Goal: Task Accomplishment & Management: Manage account settings

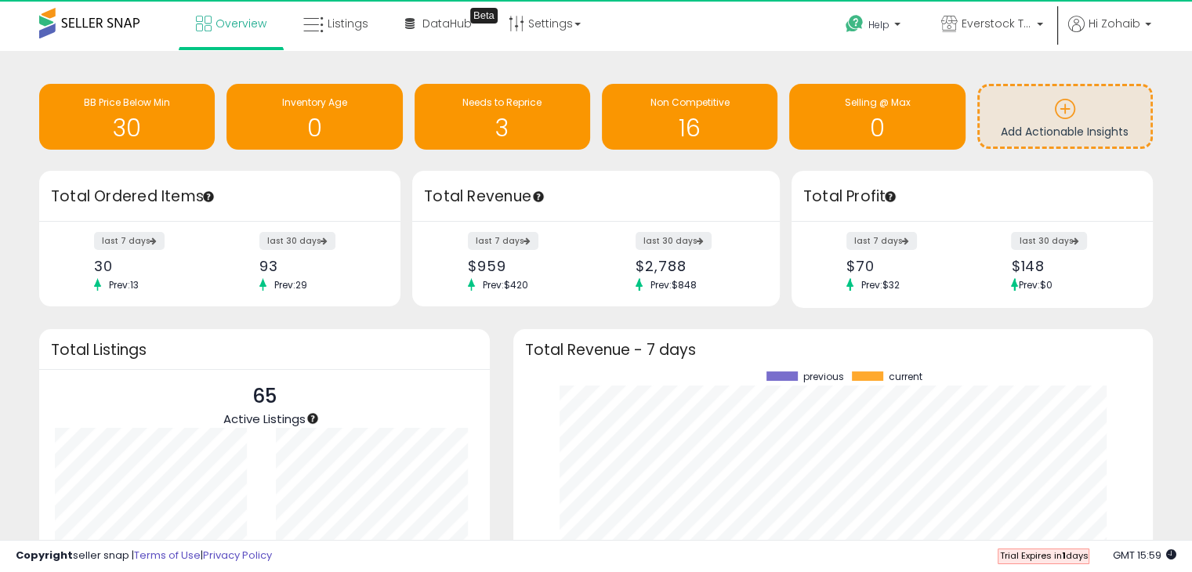
scroll to position [217, 608]
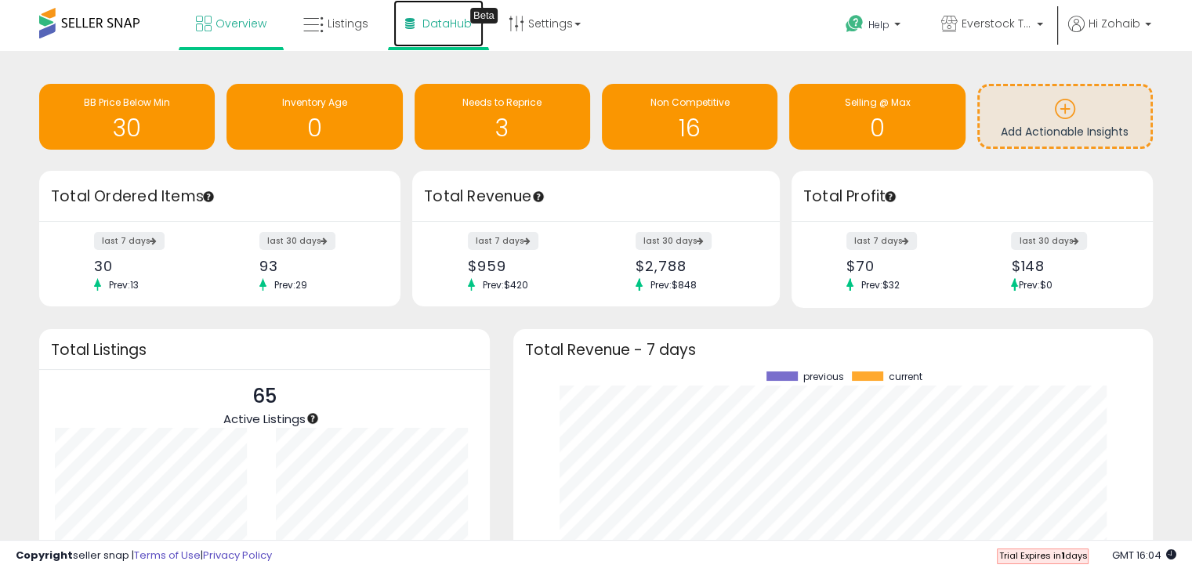
click at [416, 24] on link "DataHub Beta" at bounding box center [438, 23] width 90 height 47
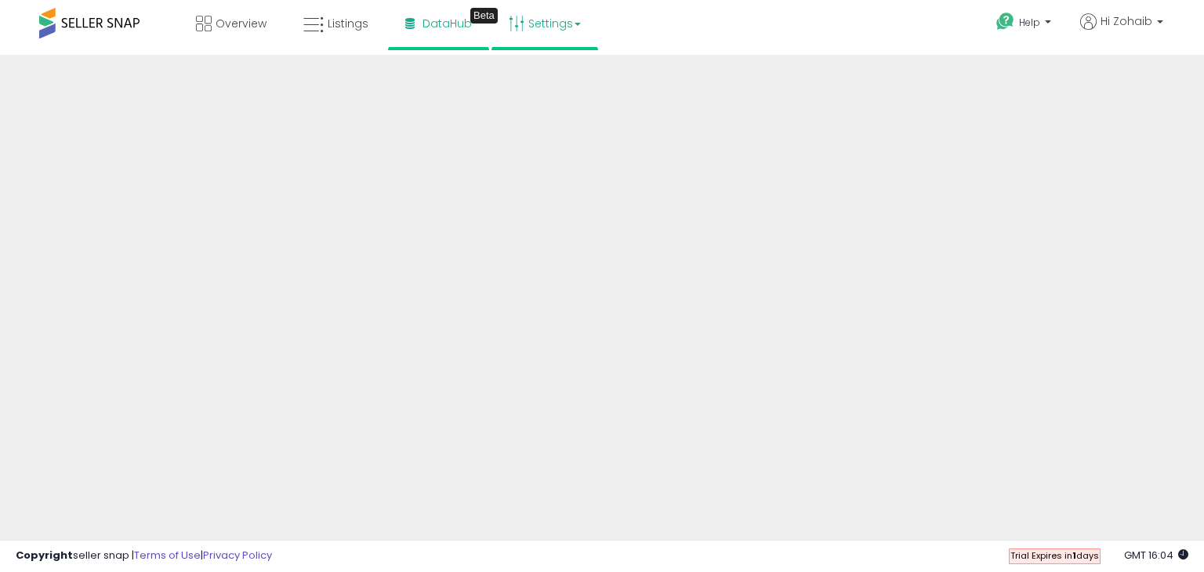
click at [550, 27] on link "Settings" at bounding box center [545, 23] width 96 height 47
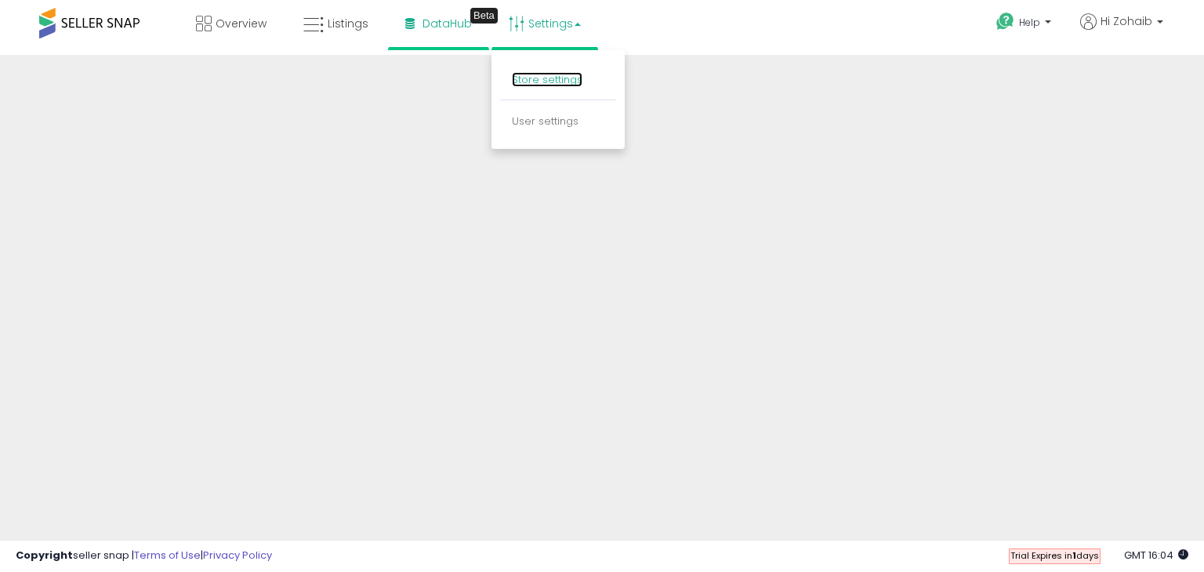
click at [549, 76] on link "Store settings" at bounding box center [547, 79] width 71 height 15
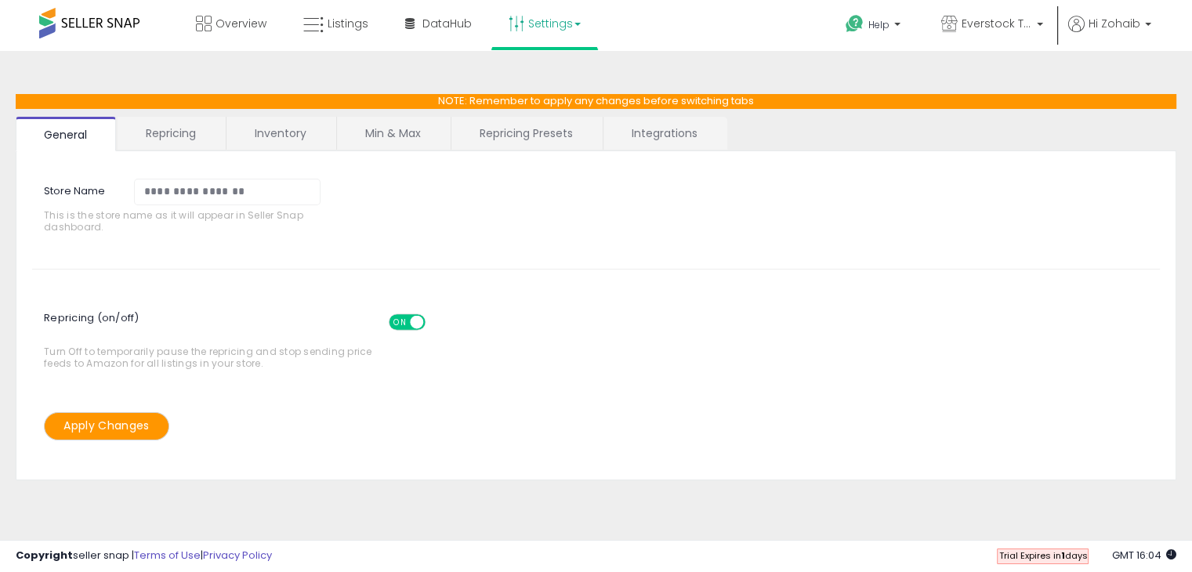
click at [410, 319] on span at bounding box center [416, 321] width 13 height 13
click at [1108, 28] on span "Hi Zohaib" at bounding box center [1114, 24] width 52 height 16
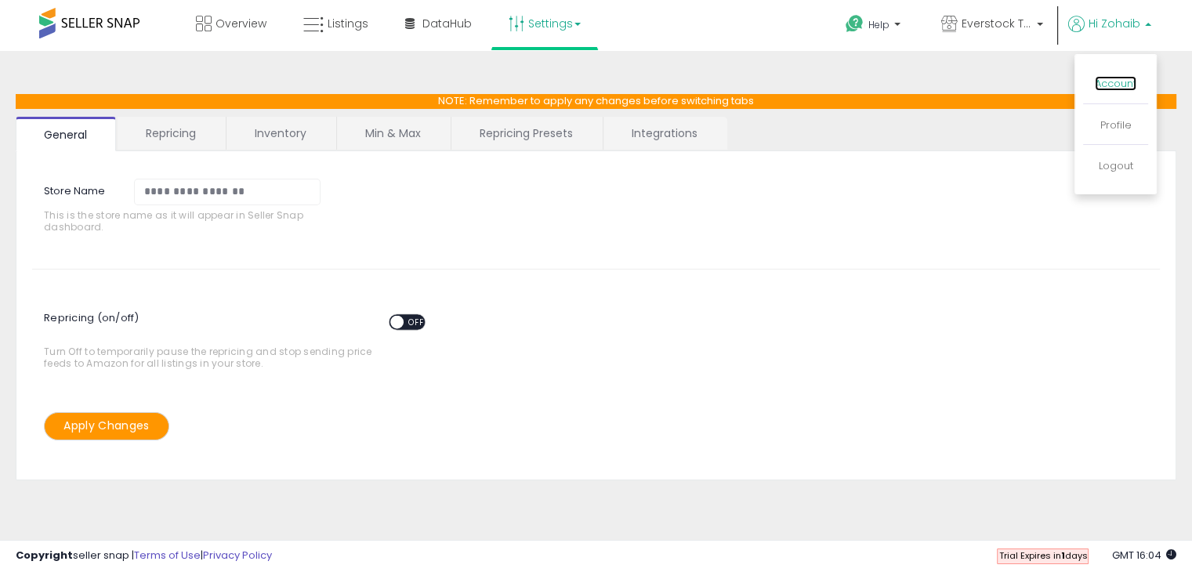
click at [1112, 85] on link "Account" at bounding box center [1116, 83] width 42 height 15
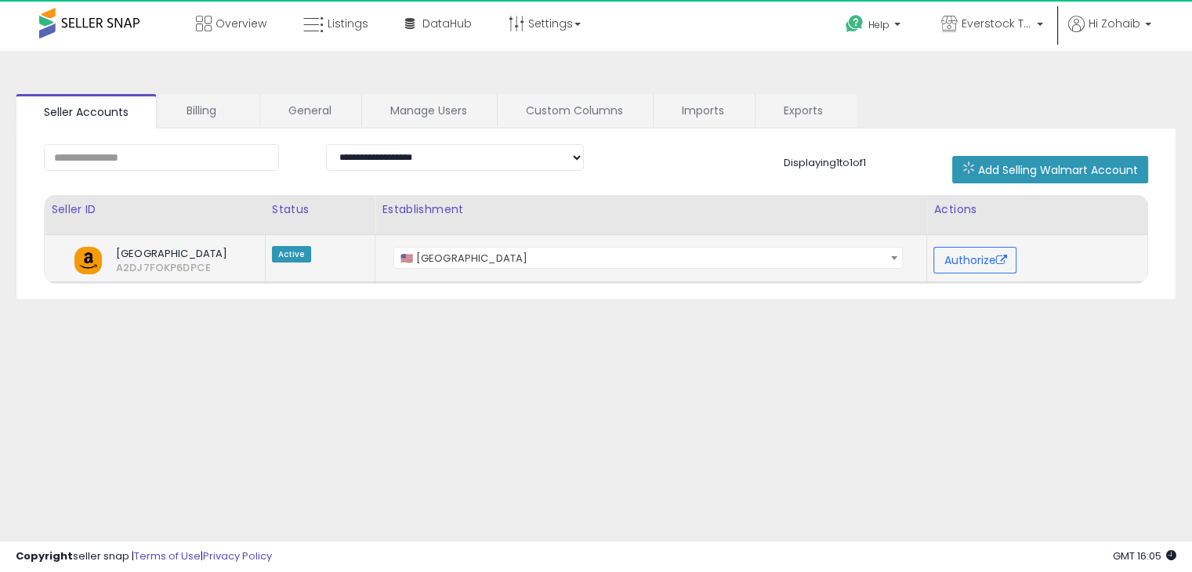
click at [420, 256] on span "🇺🇸 United States" at bounding box center [648, 259] width 508 height 22
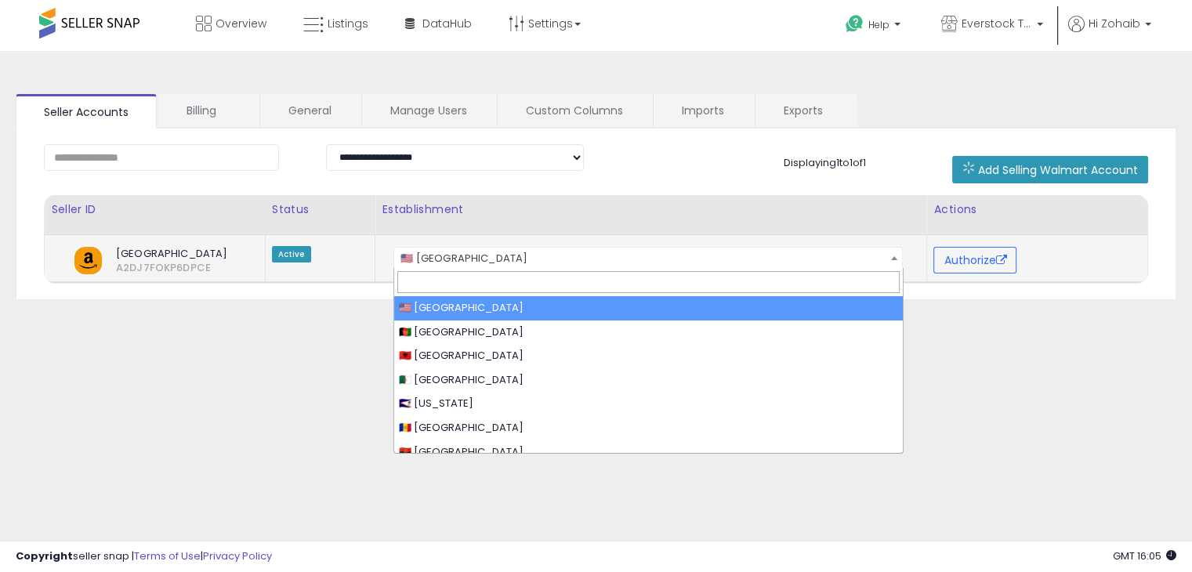
click at [422, 257] on span "🇺🇸 United States" at bounding box center [648, 259] width 508 height 22
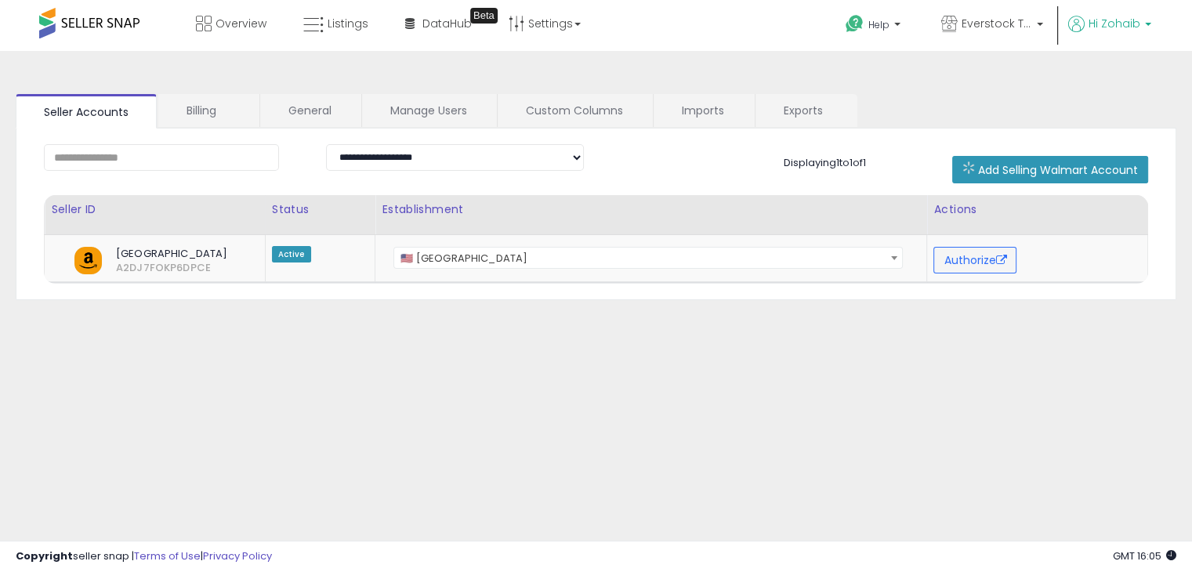
click at [1112, 23] on span "Hi Zohaib" at bounding box center [1114, 24] width 52 height 16
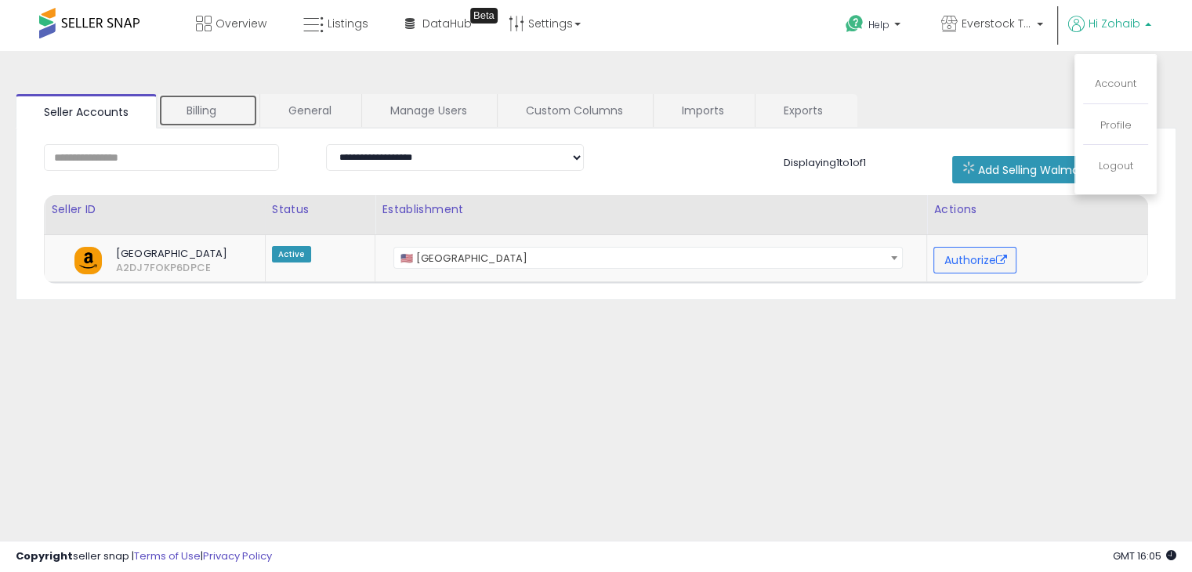
click at [195, 109] on link "Billing" at bounding box center [208, 110] width 100 height 33
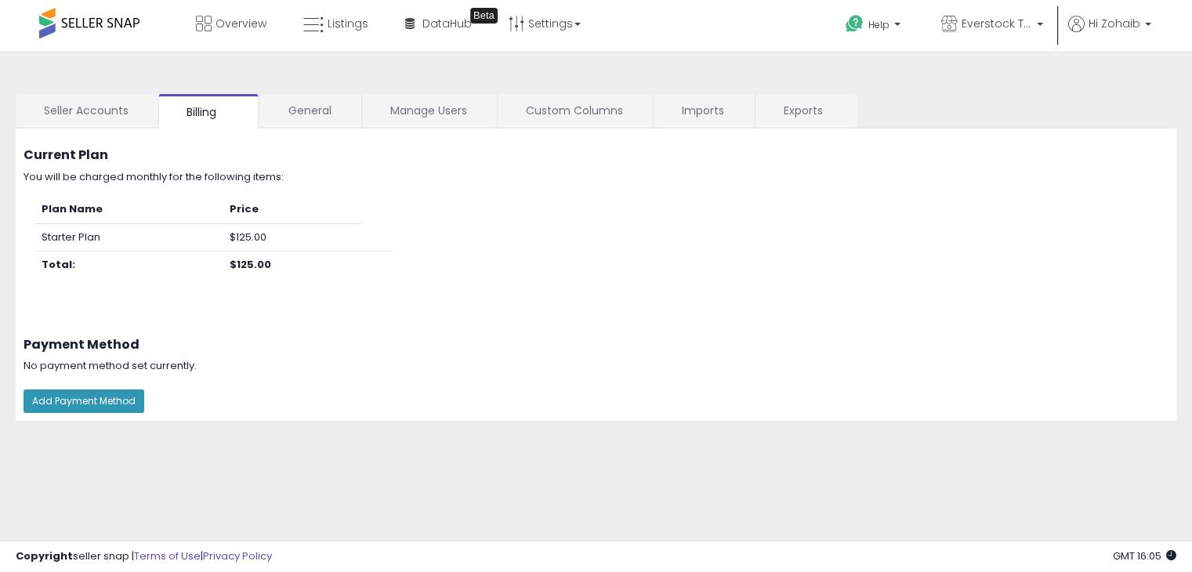
click at [1168, 571] on div at bounding box center [596, 572] width 1192 height 0
click at [327, 114] on link "General" at bounding box center [310, 110] width 100 height 33
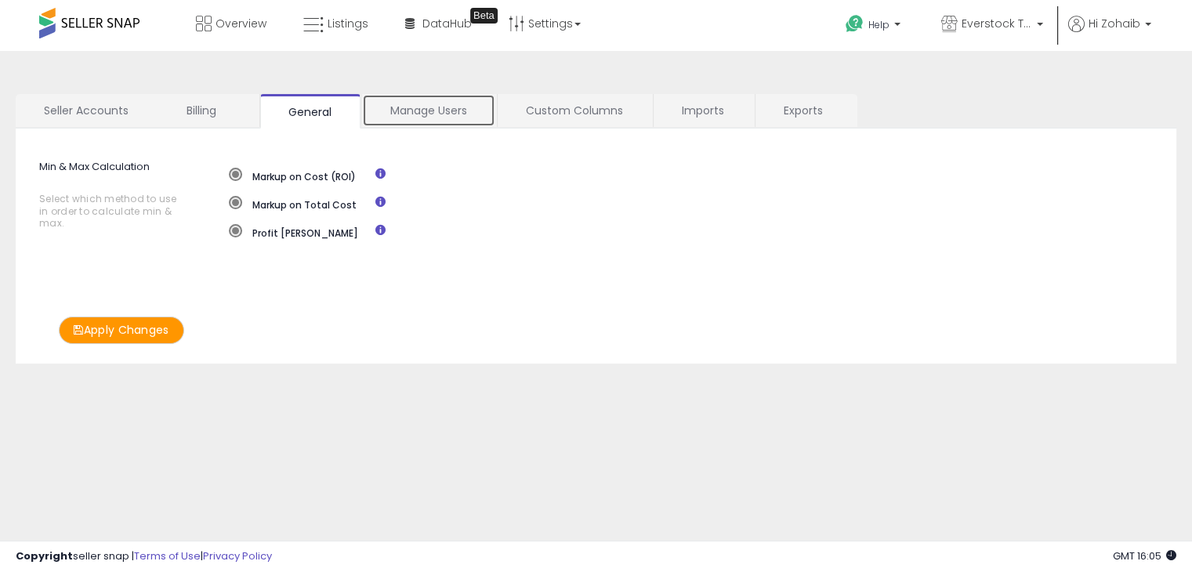
click at [380, 107] on link "Manage Users" at bounding box center [428, 110] width 133 height 33
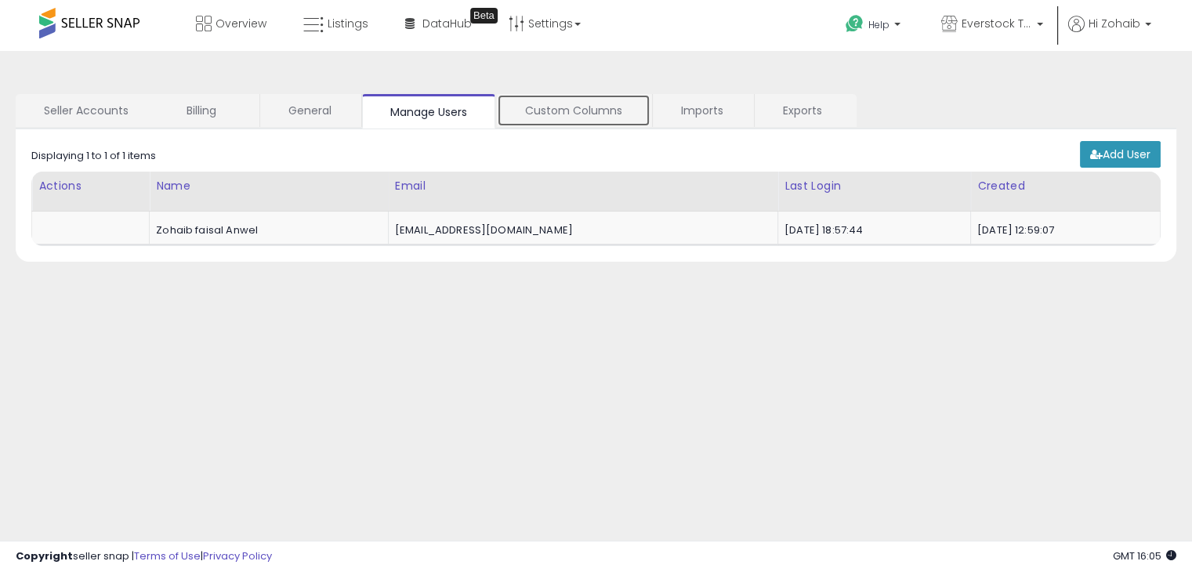
click at [581, 120] on link "Custom Columns" at bounding box center [574, 110] width 154 height 33
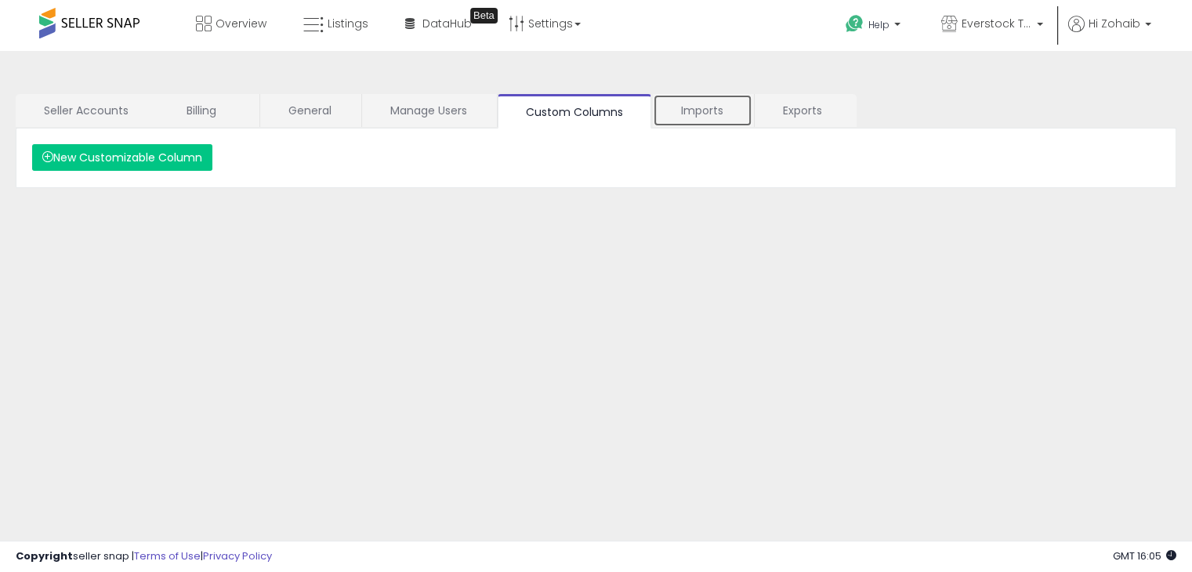
click at [712, 117] on link "Imports" at bounding box center [703, 110] width 100 height 33
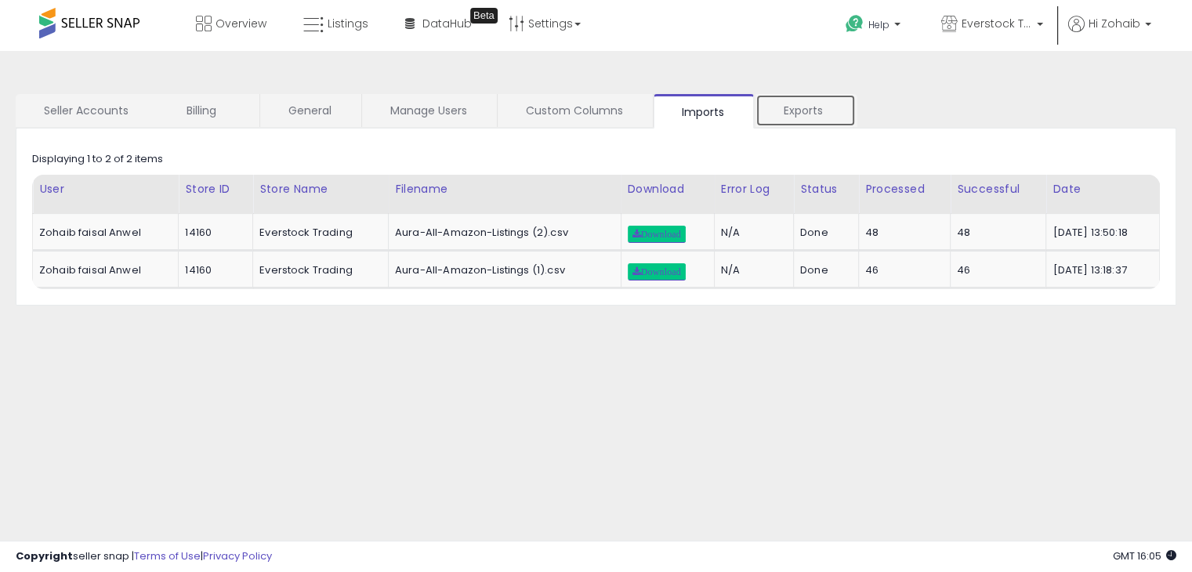
click at [802, 112] on link "Exports" at bounding box center [805, 110] width 100 height 33
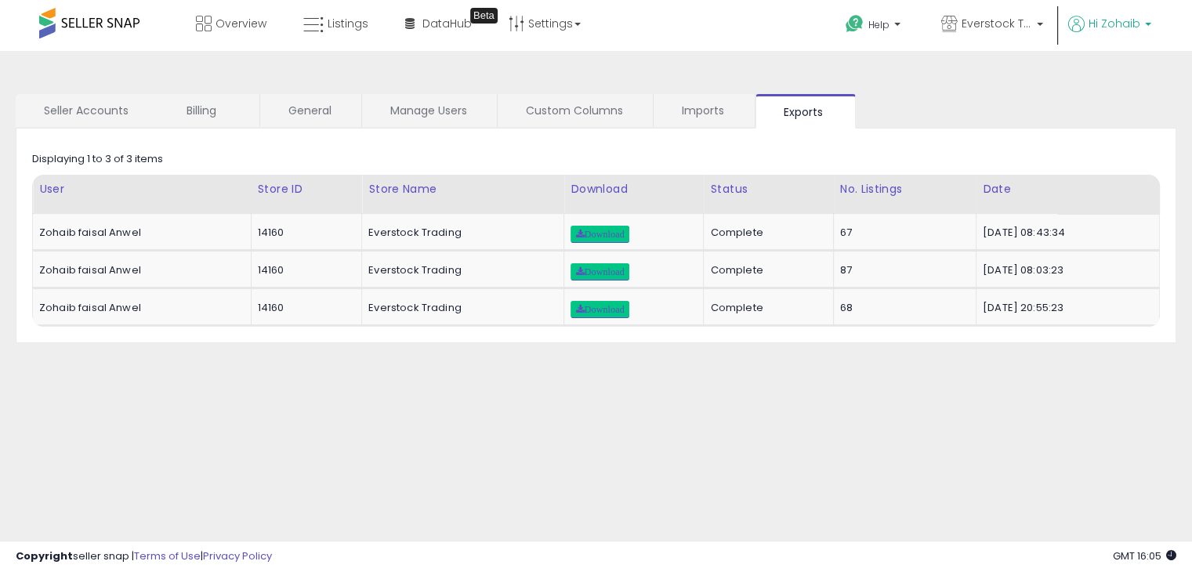
click at [1117, 32] on p "Hi Zohaib" at bounding box center [1109, 26] width 83 height 20
click at [1109, 120] on link "Profile" at bounding box center [1115, 125] width 31 height 15
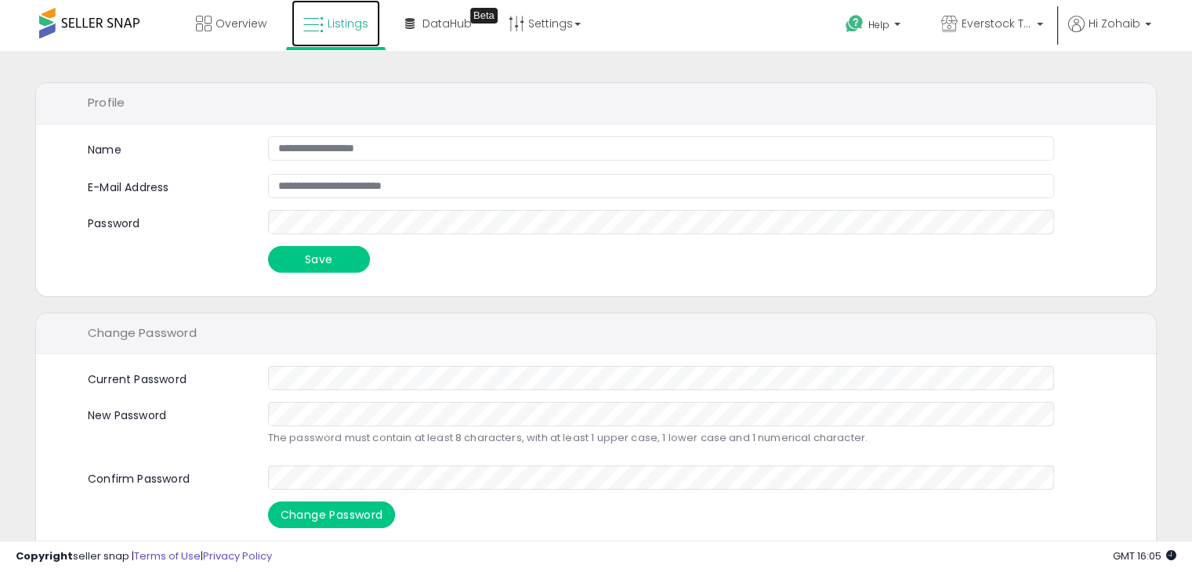
click at [335, 27] on span "Listings" at bounding box center [348, 24] width 41 height 16
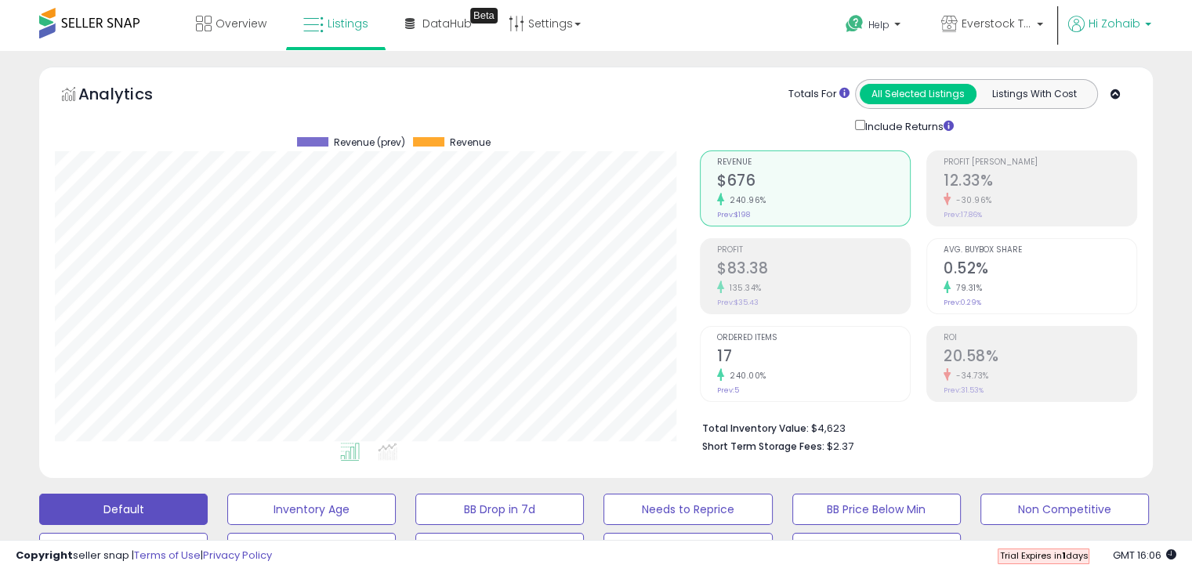
click at [1105, 23] on span "Hi Zohaib" at bounding box center [1114, 24] width 52 height 16
click at [1114, 81] on link "Account" at bounding box center [1116, 83] width 42 height 15
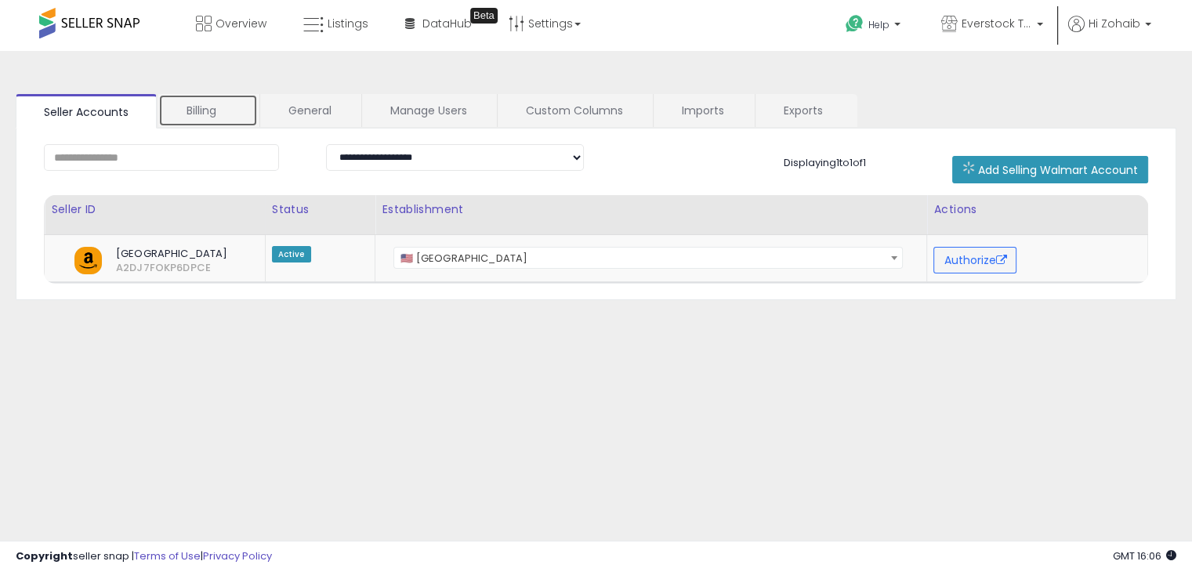
click at [229, 121] on link "Billing" at bounding box center [208, 110] width 100 height 33
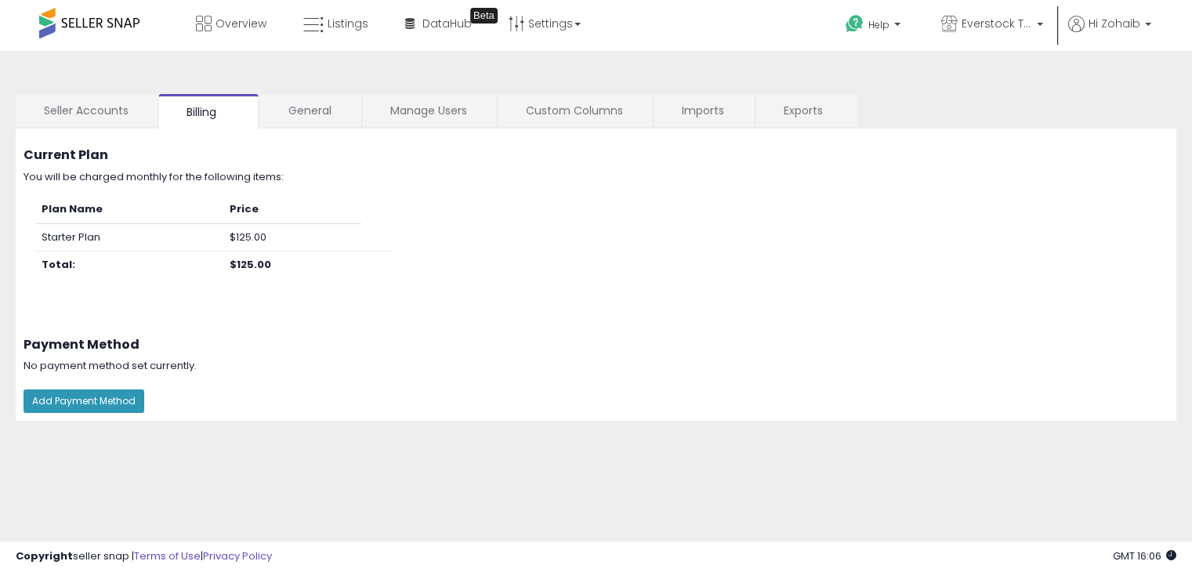
click at [1164, 571] on div at bounding box center [596, 572] width 1192 height 0
click at [306, 124] on link "General" at bounding box center [310, 110] width 100 height 33
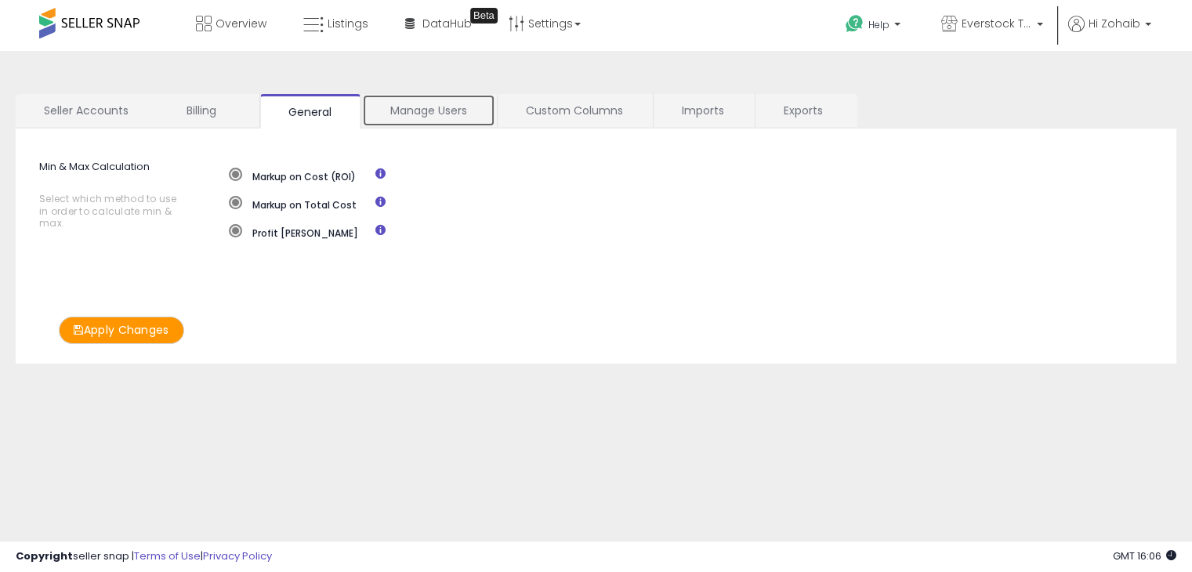
click at [429, 120] on link "Manage Users" at bounding box center [428, 110] width 133 height 33
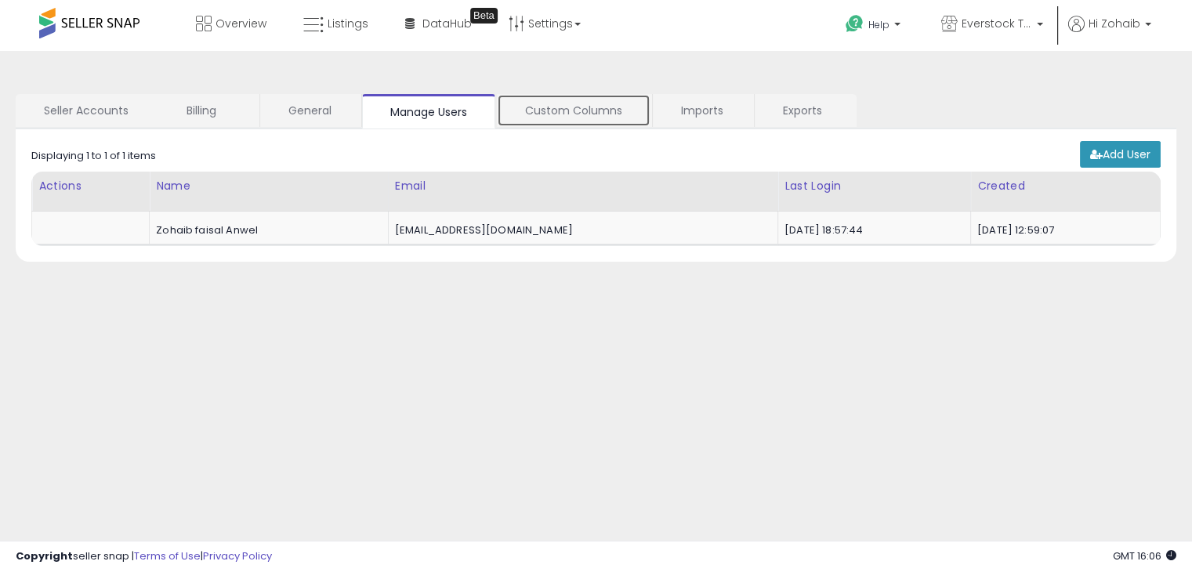
click at [530, 125] on link "Custom Columns" at bounding box center [574, 110] width 154 height 33
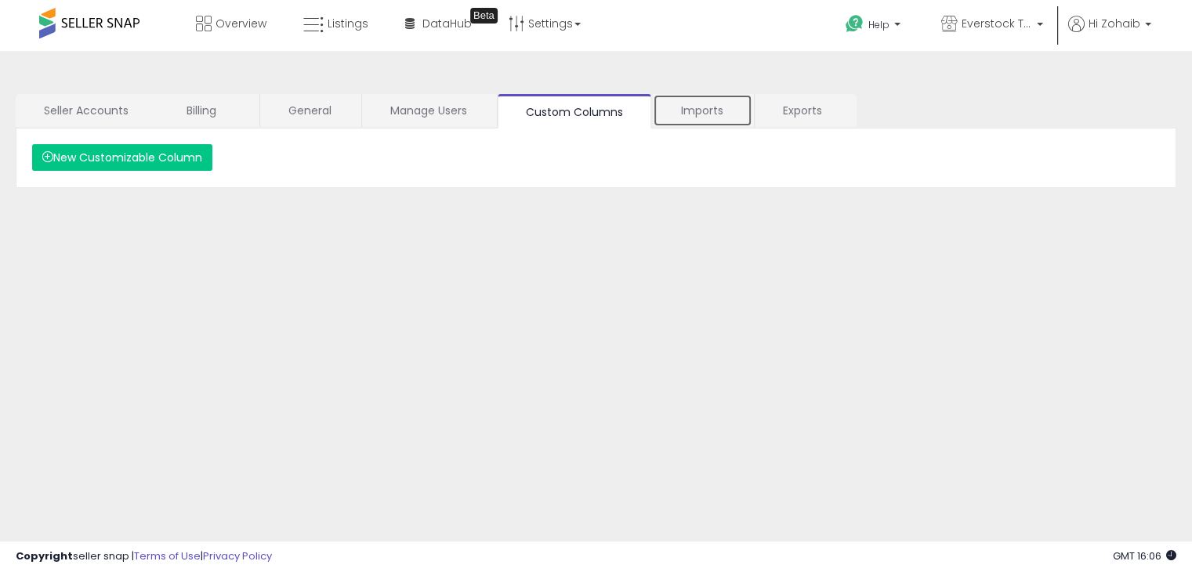
click at [700, 126] on link "Imports" at bounding box center [703, 110] width 100 height 33
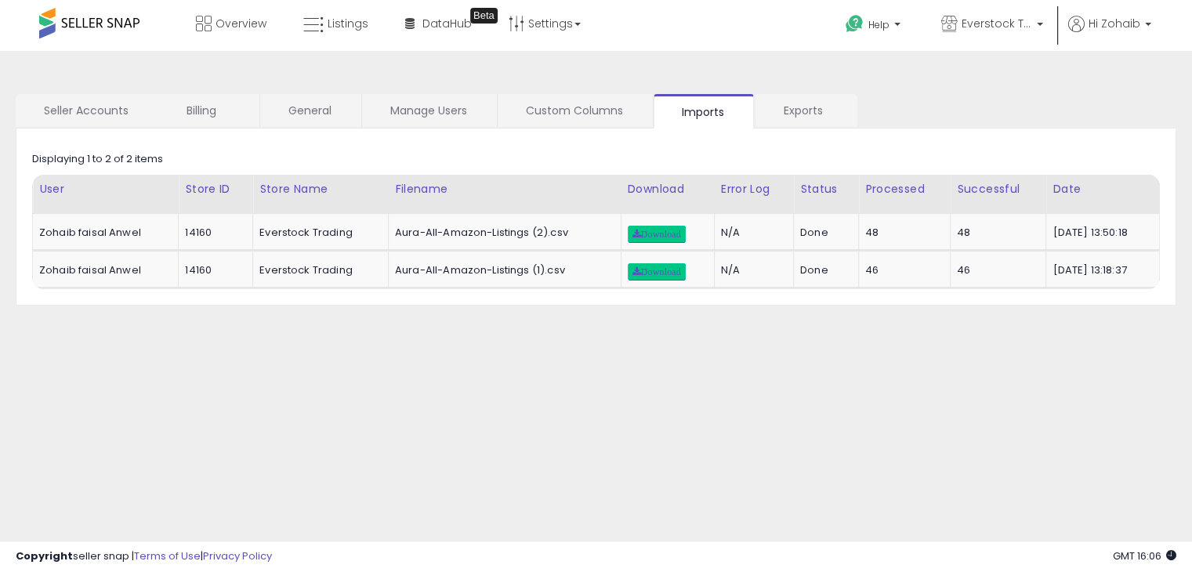
click at [784, 132] on div "Retrieving data.. Displaying 1 to 2 of 2 items User Store ID N/A" at bounding box center [596, 217] width 1161 height 177
click at [1136, 16] on span "Hi Zohaib" at bounding box center [1114, 24] width 52 height 16
click at [1118, 86] on link "Account" at bounding box center [1116, 83] width 42 height 15
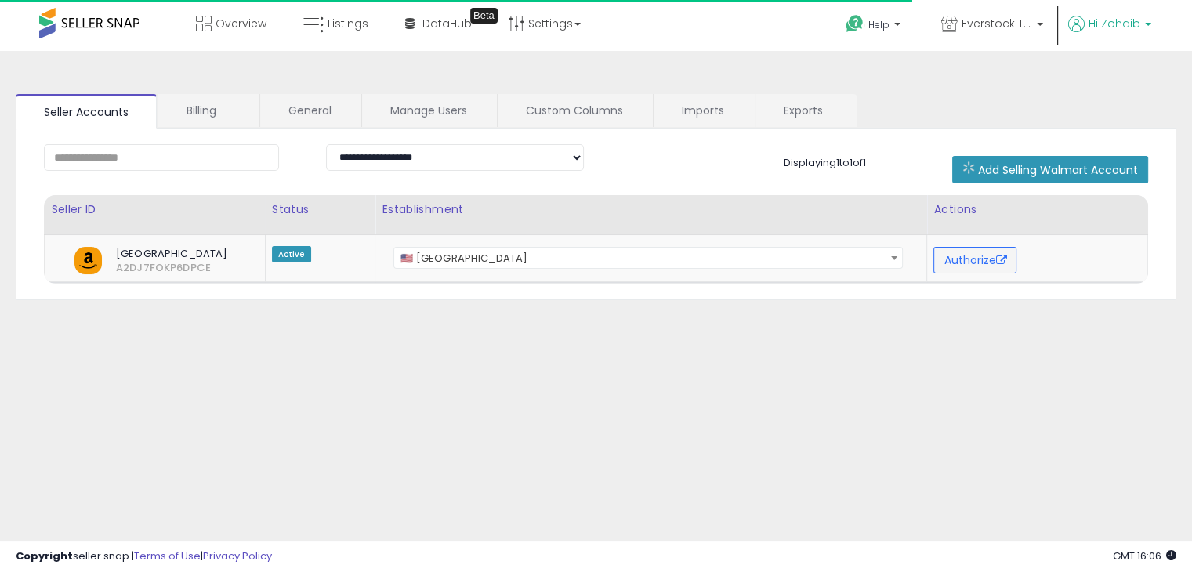
click at [1130, 40] on link "Hi Zohaib" at bounding box center [1109, 33] width 83 height 35
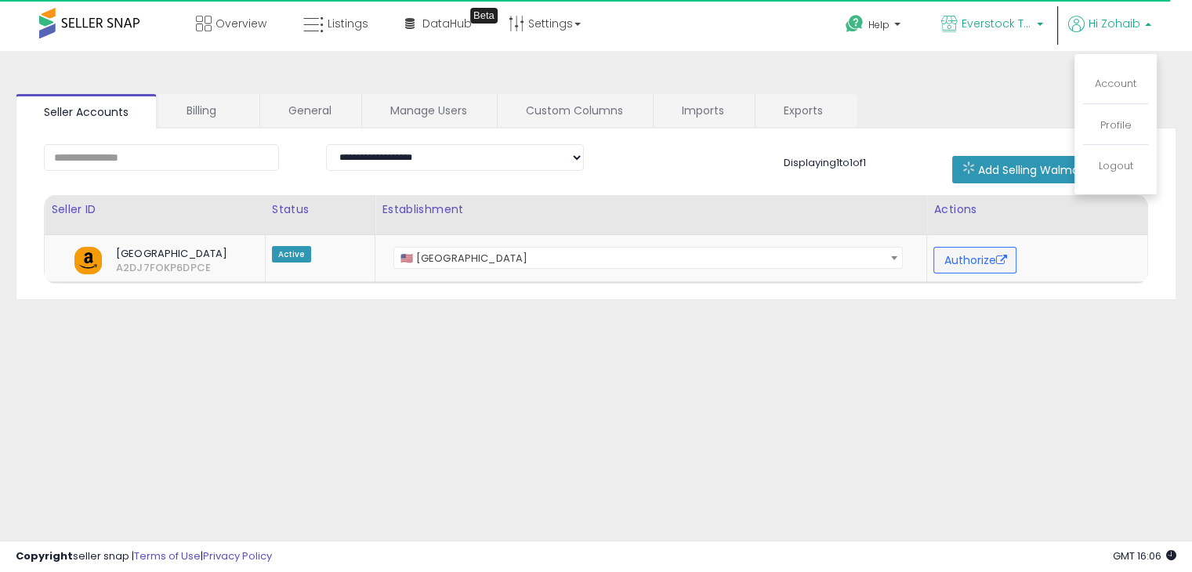
click at [995, 28] on span "Everstock Trading" at bounding box center [996, 24] width 71 height 16
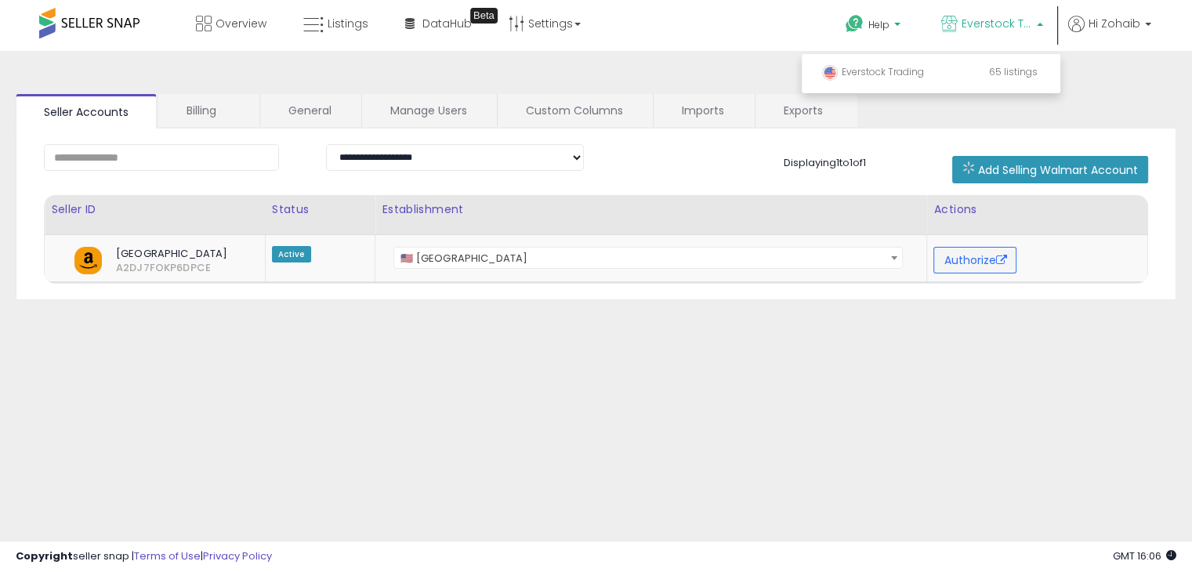
click at [893, 27] on p "Help" at bounding box center [875, 26] width 60 height 17
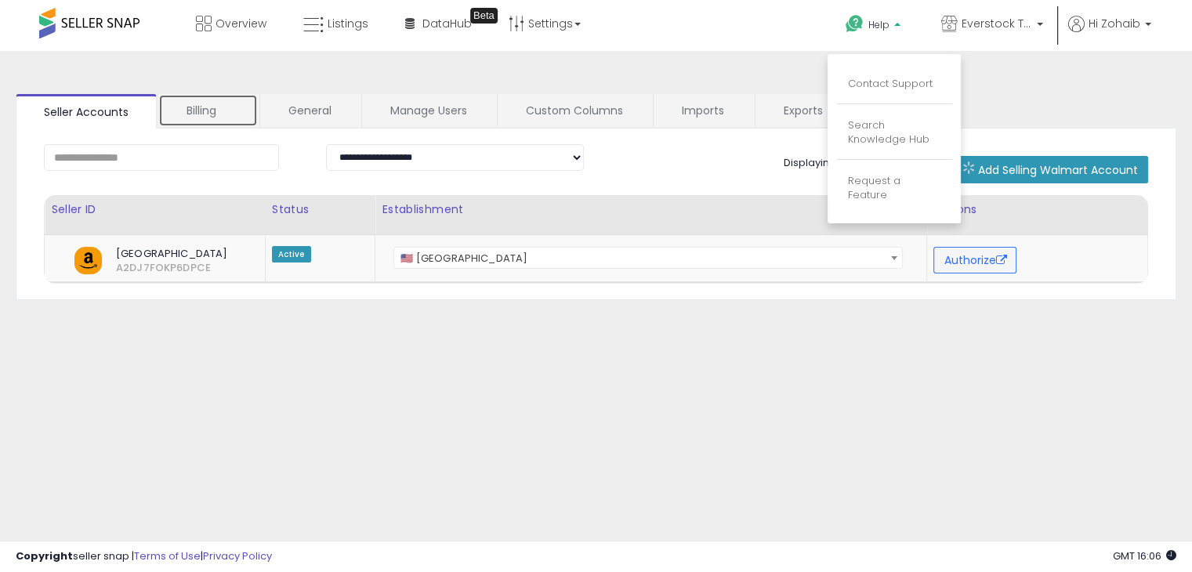
click at [207, 110] on link "Billing" at bounding box center [208, 110] width 100 height 33
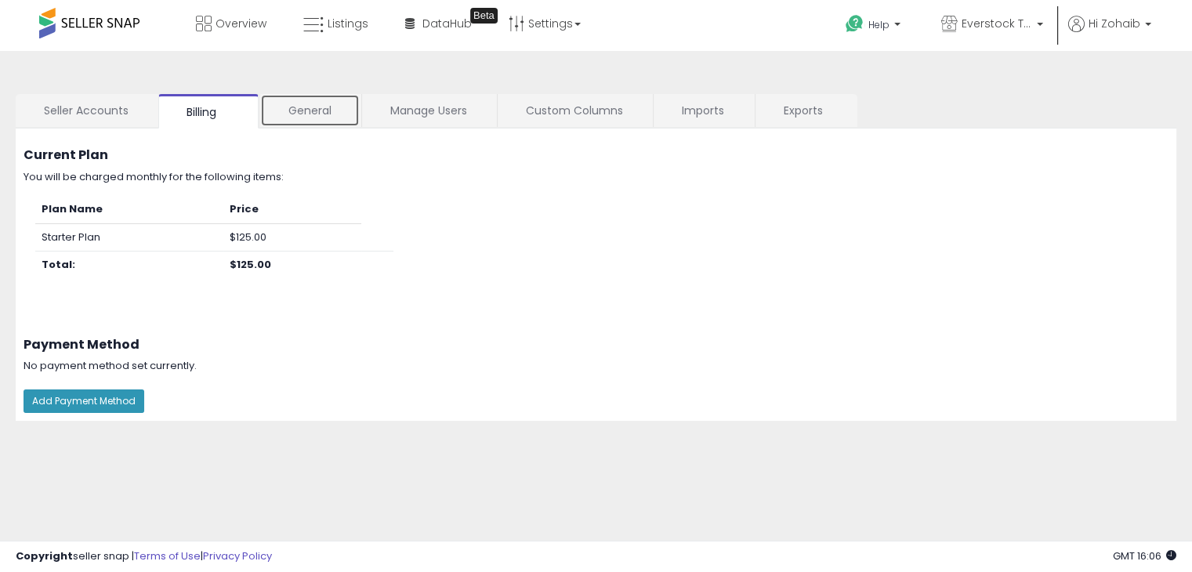
click at [320, 118] on link "General" at bounding box center [310, 110] width 100 height 33
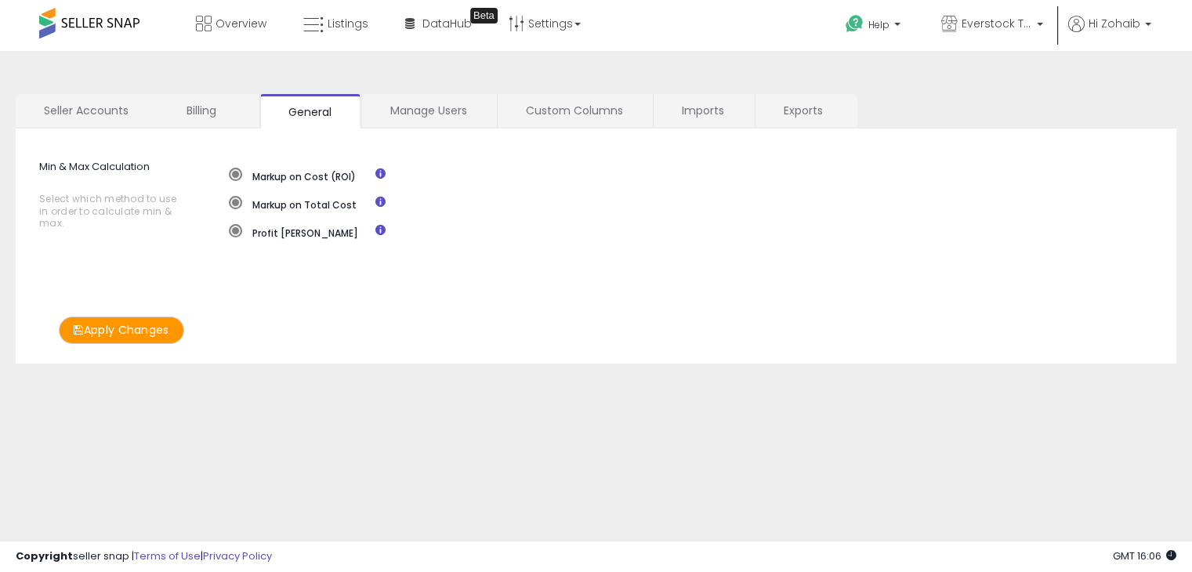
click at [1162, 571] on div at bounding box center [596, 572] width 1192 height 0
click at [1108, 31] on span "Hi Zohaib" at bounding box center [1114, 24] width 52 height 16
click at [85, 24] on span at bounding box center [89, 23] width 100 height 31
click at [73, 24] on span at bounding box center [89, 23] width 100 height 31
click at [256, 25] on span "Overview" at bounding box center [240, 24] width 51 height 16
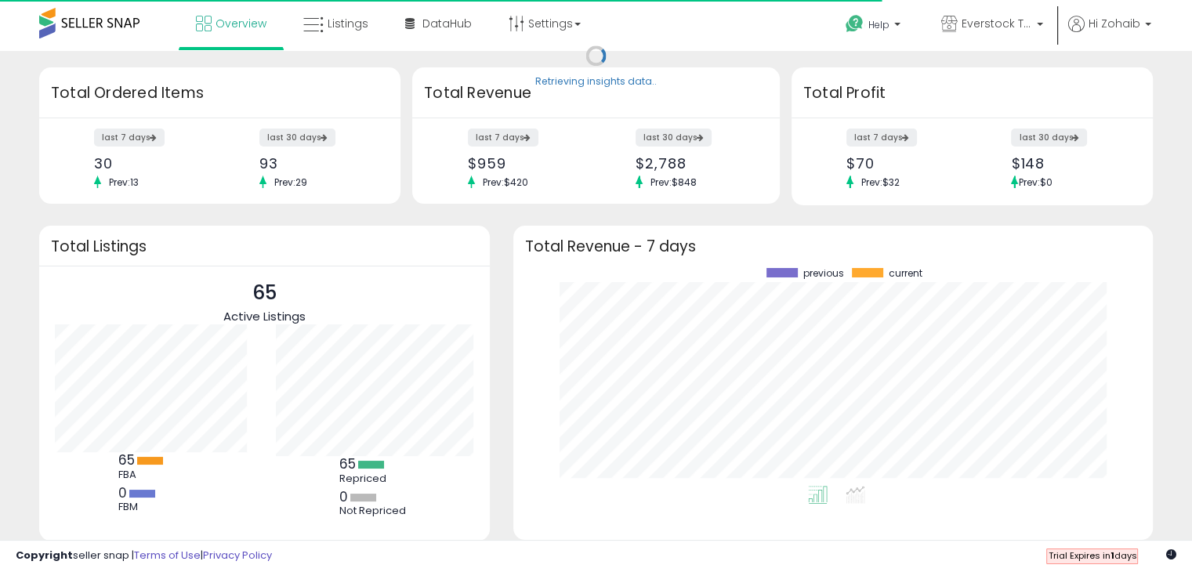
scroll to position [217, 608]
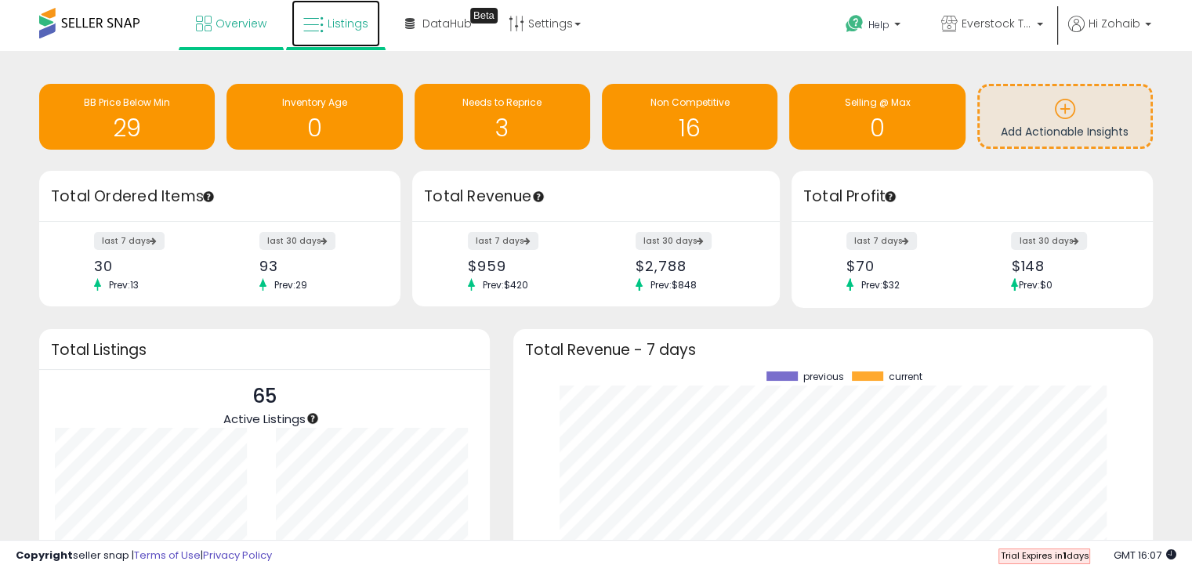
click at [323, 26] on link "Listings" at bounding box center [336, 23] width 89 height 47
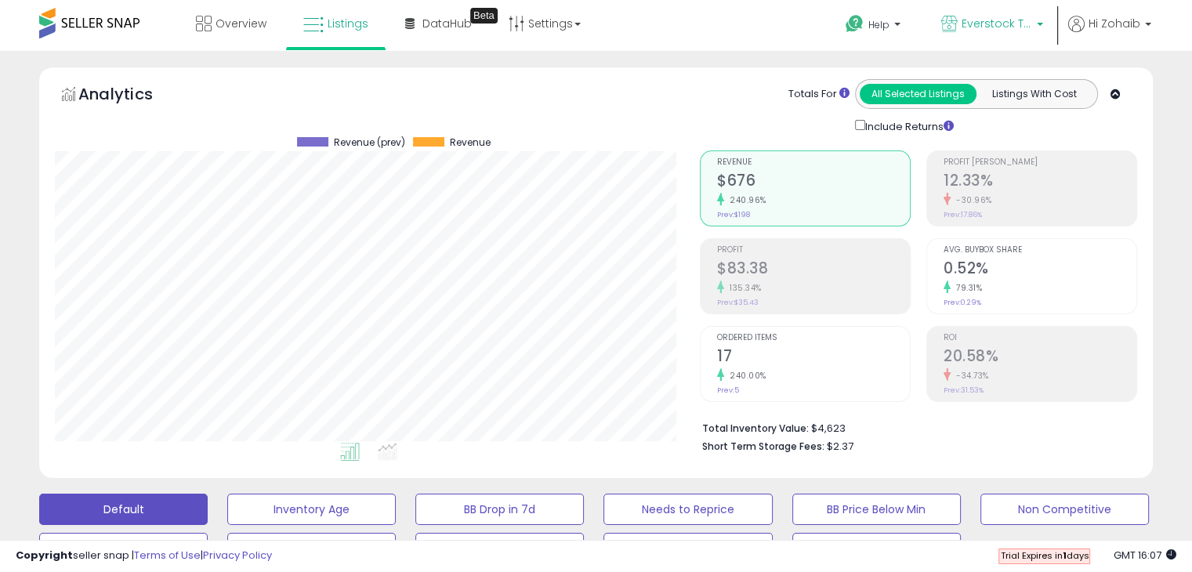
click at [1016, 36] on link "Everstock Trading" at bounding box center [991, 25] width 125 height 51
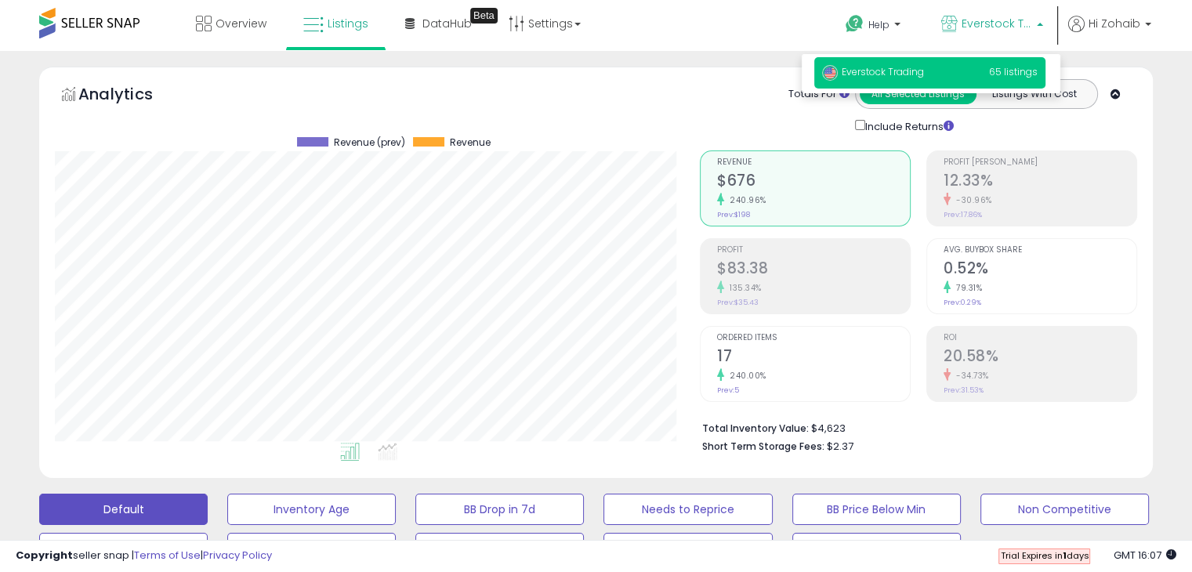
click at [1016, 36] on link "Everstock Trading" at bounding box center [991, 25] width 125 height 51
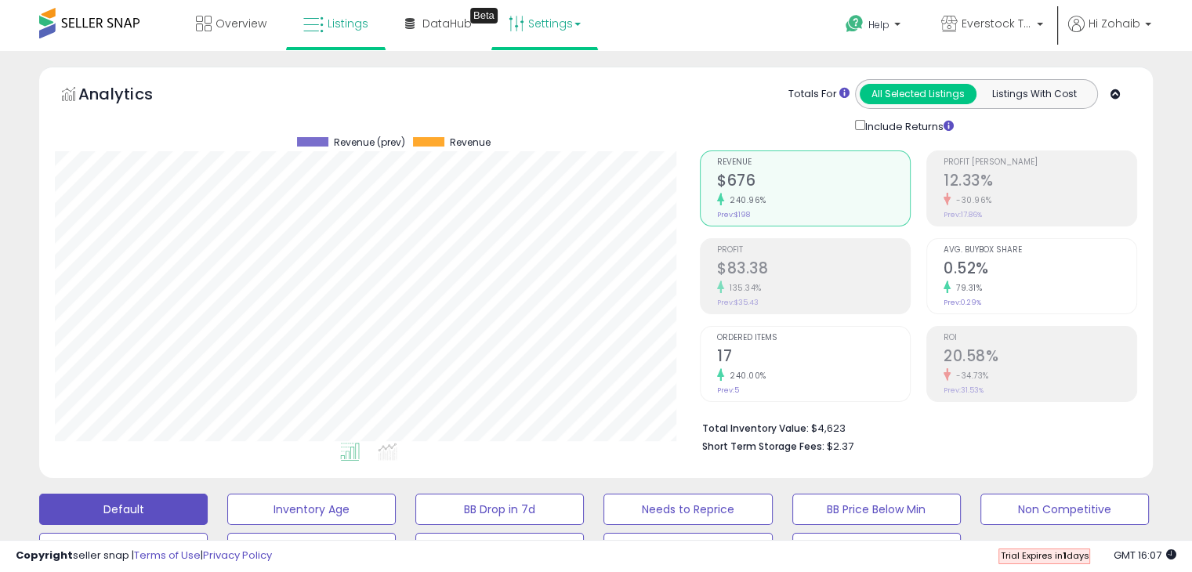
click at [524, 27] on link "Settings" at bounding box center [545, 23] width 96 height 47
click at [541, 75] on link "Store settings" at bounding box center [547, 79] width 71 height 15
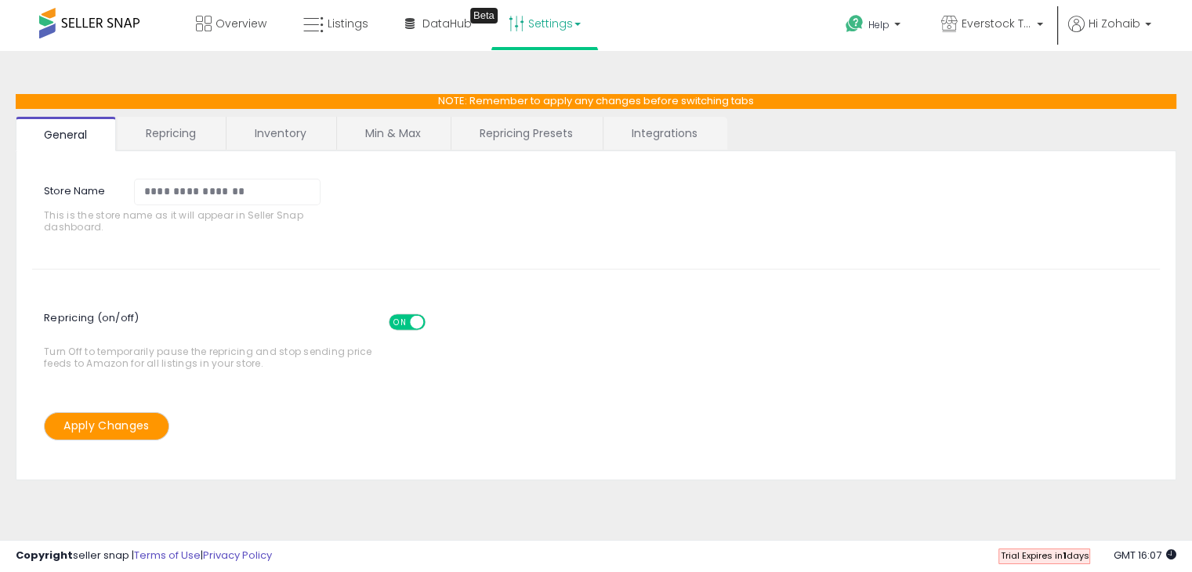
click at [417, 321] on span at bounding box center [416, 321] width 13 height 13
click at [147, 426] on button "Apply Changes" at bounding box center [106, 425] width 125 height 27
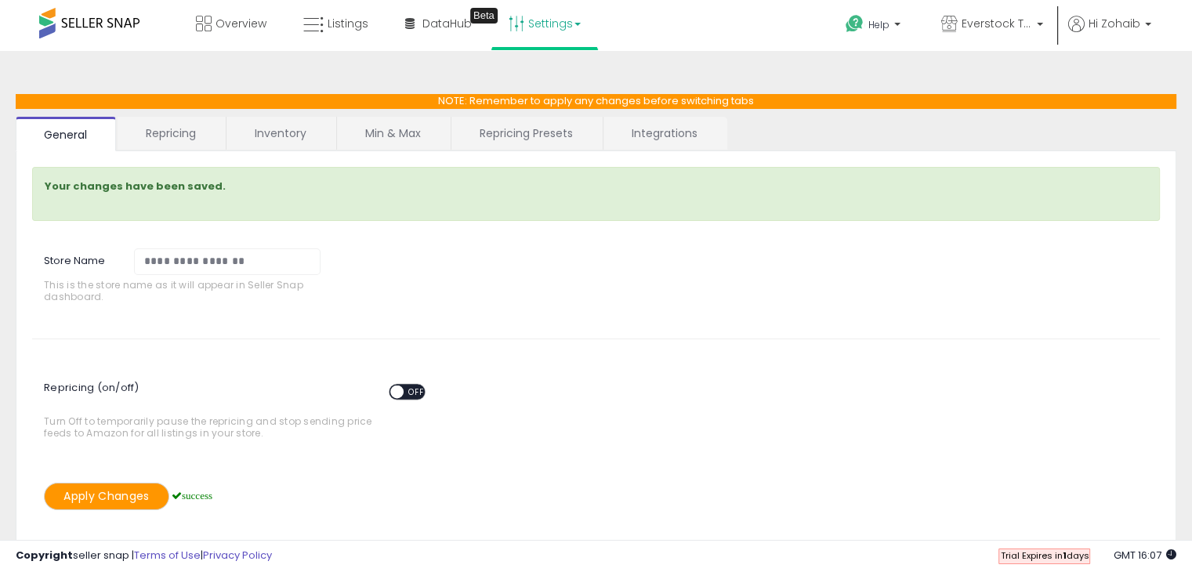
click at [207, 139] on link "Repricing" at bounding box center [171, 133] width 107 height 33
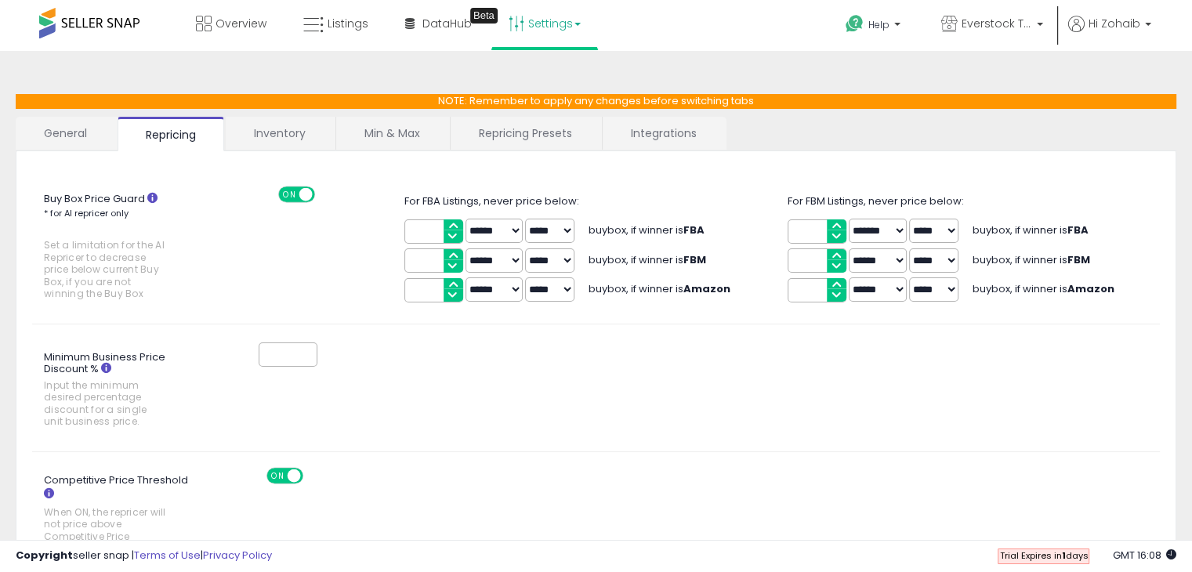
click at [292, 125] on link "Inventory" at bounding box center [280, 133] width 108 height 33
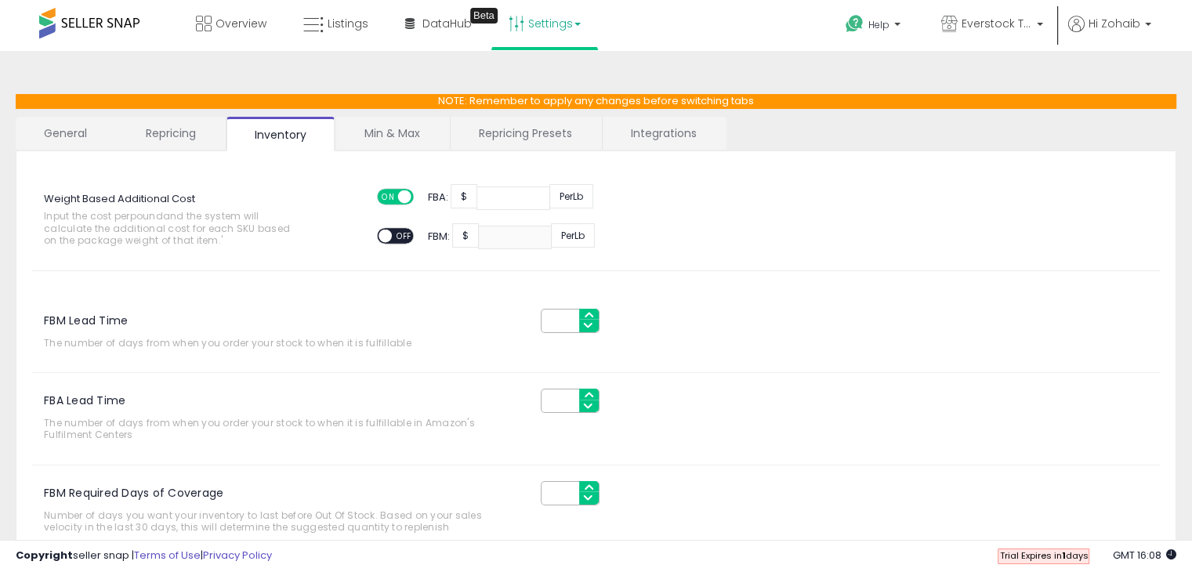
click at [392, 124] on link "Min & Max" at bounding box center [392, 133] width 112 height 33
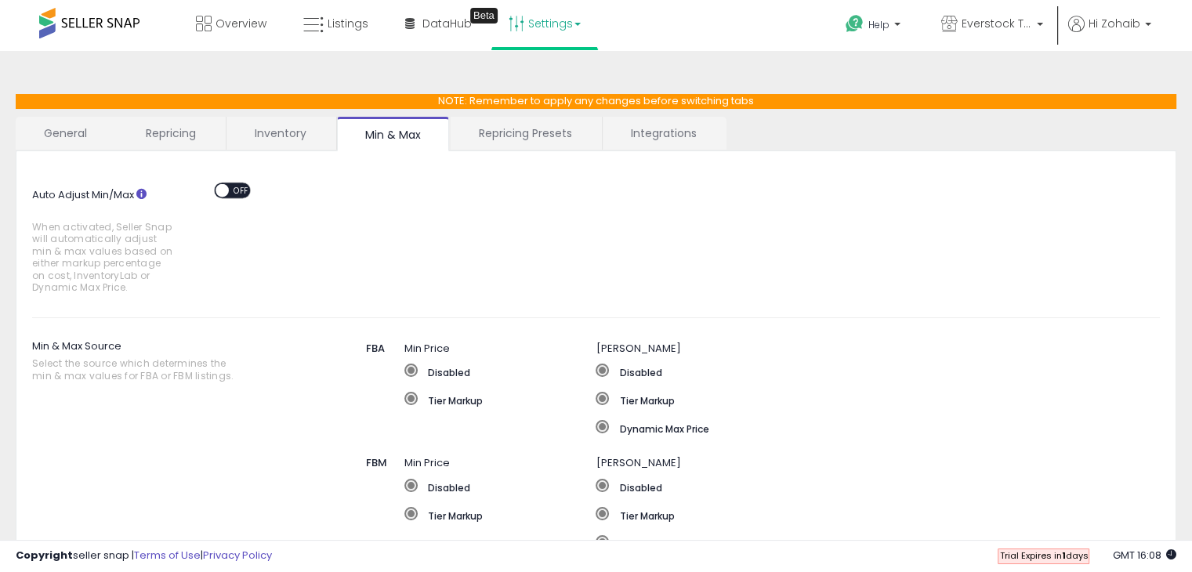
click at [492, 140] on link "Repricing Presets" at bounding box center [526, 133] width 150 height 33
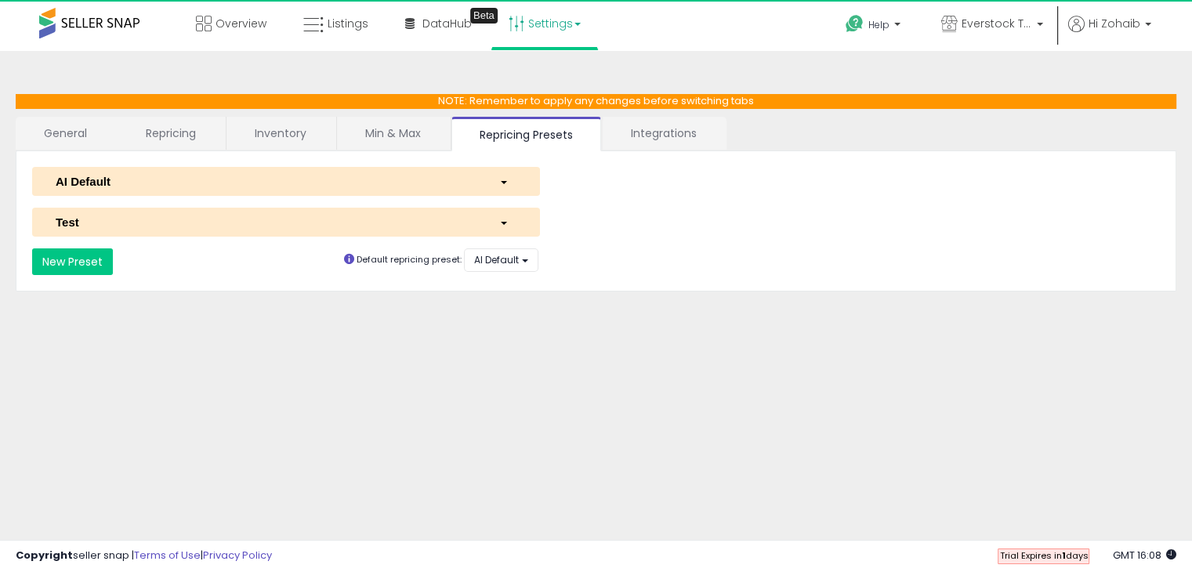
click at [626, 151] on div "**********" at bounding box center [596, 221] width 1161 height 141
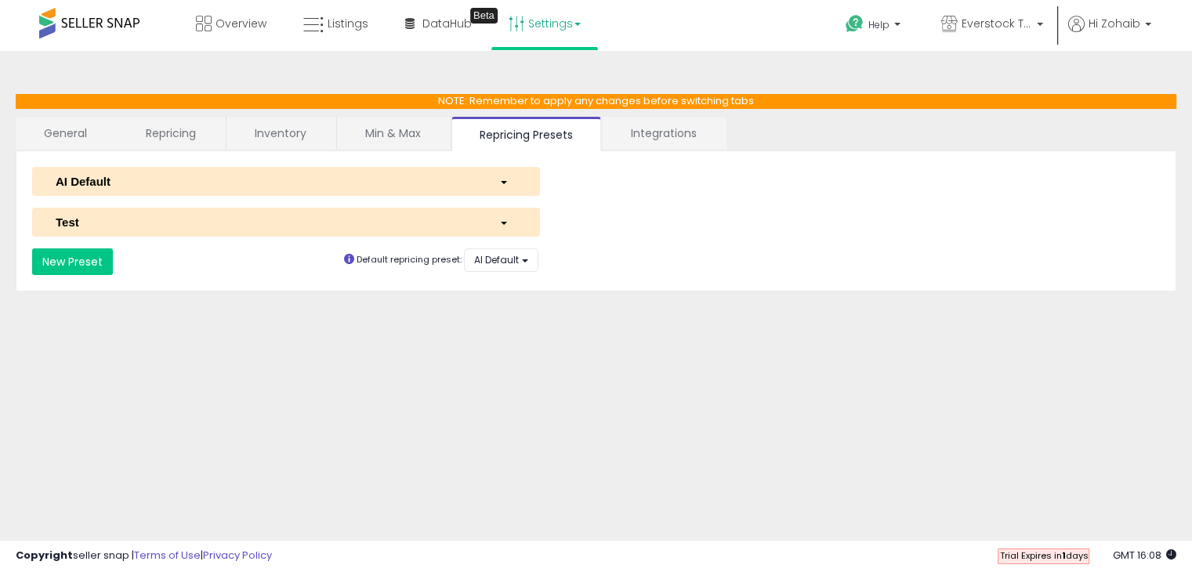
click at [639, 141] on link "Integrations" at bounding box center [664, 133] width 122 height 33
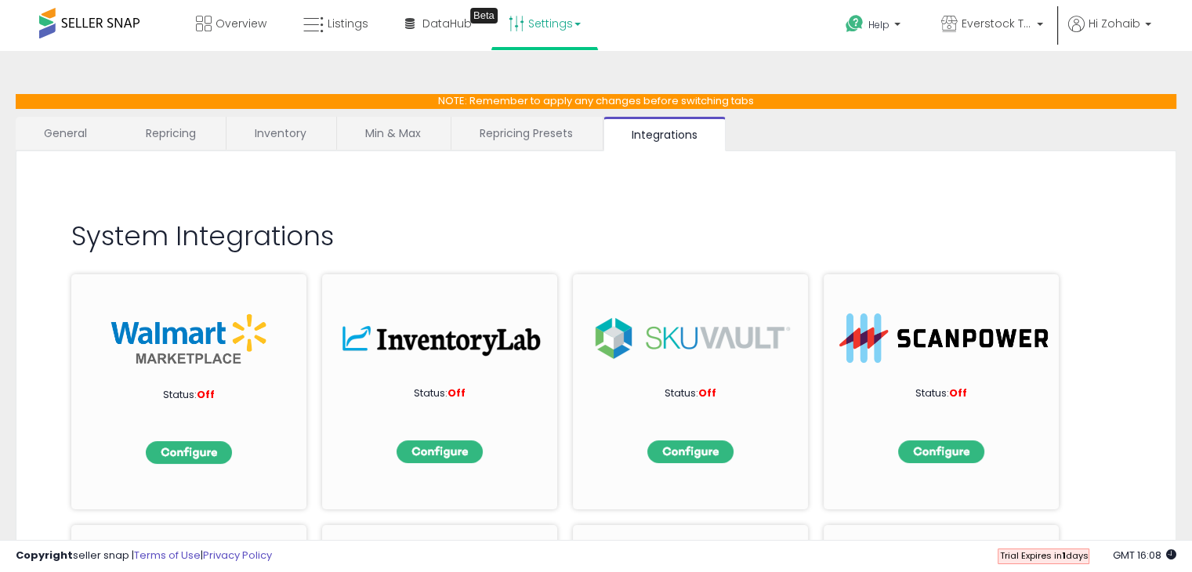
click at [78, 136] on link "General" at bounding box center [66, 133] width 100 height 33
